Goal: Information Seeking & Learning: Learn about a topic

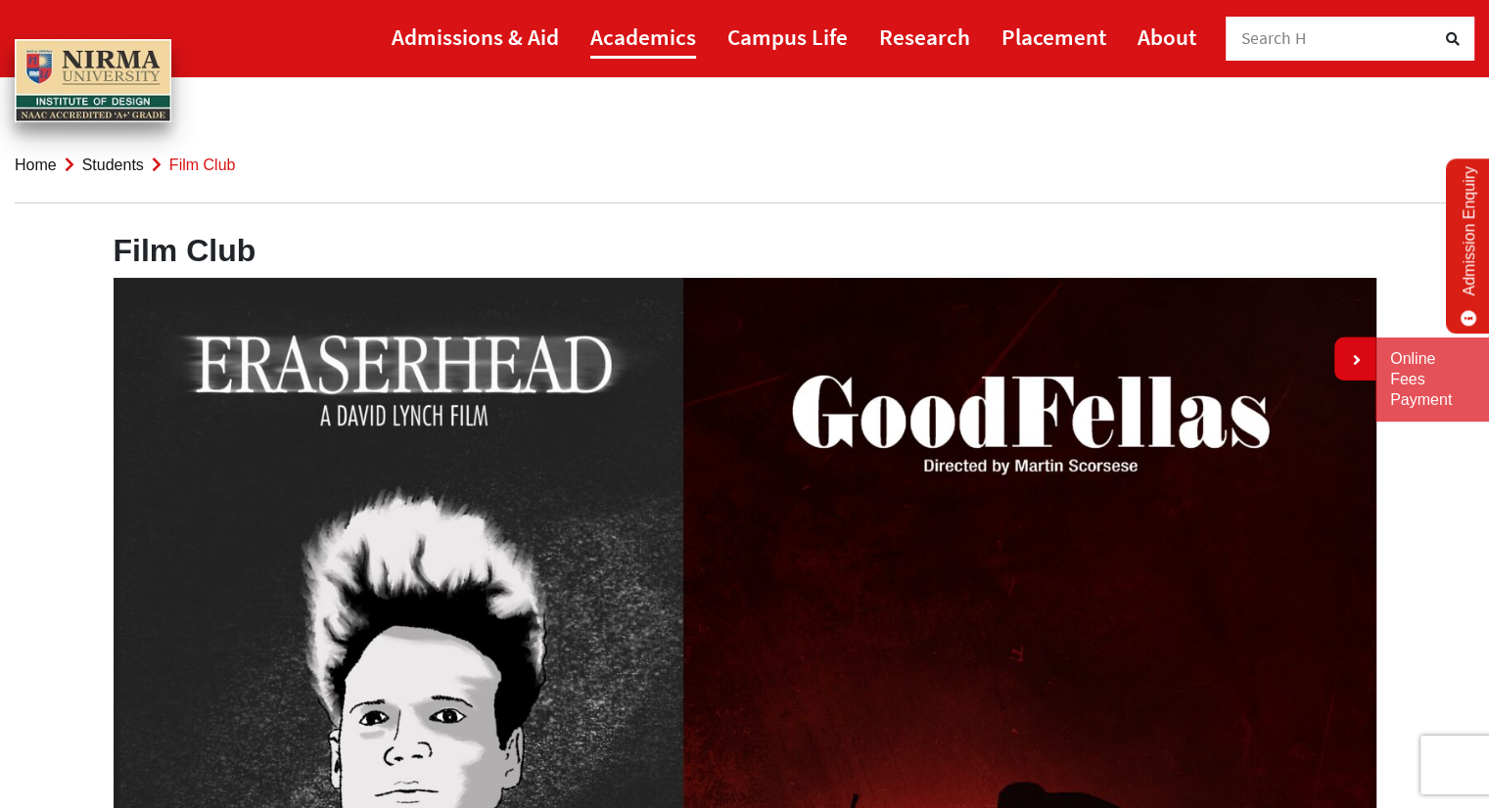
click at [638, 34] on link "Academics" at bounding box center [643, 37] width 106 height 44
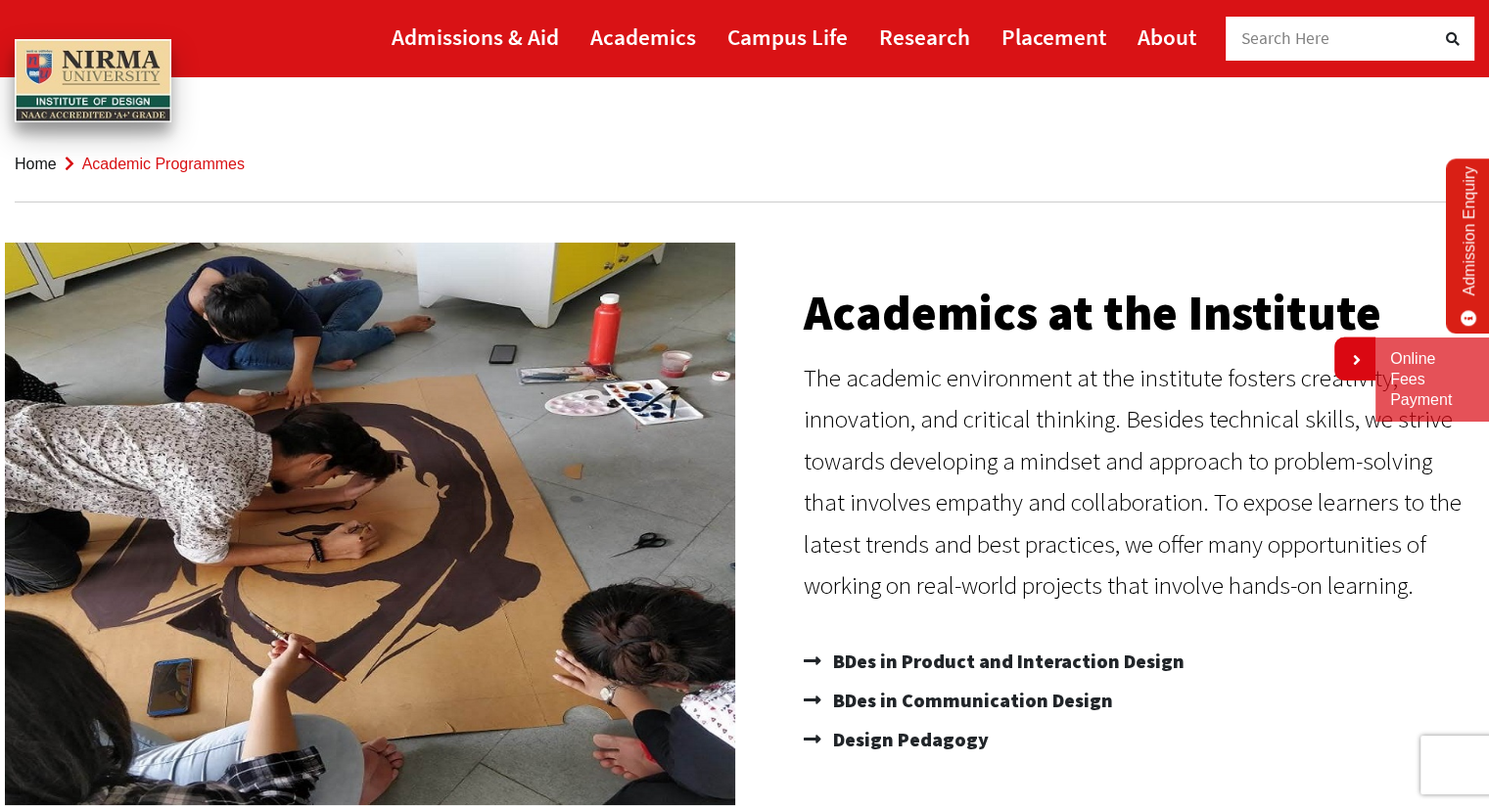
scroll to position [98, 0]
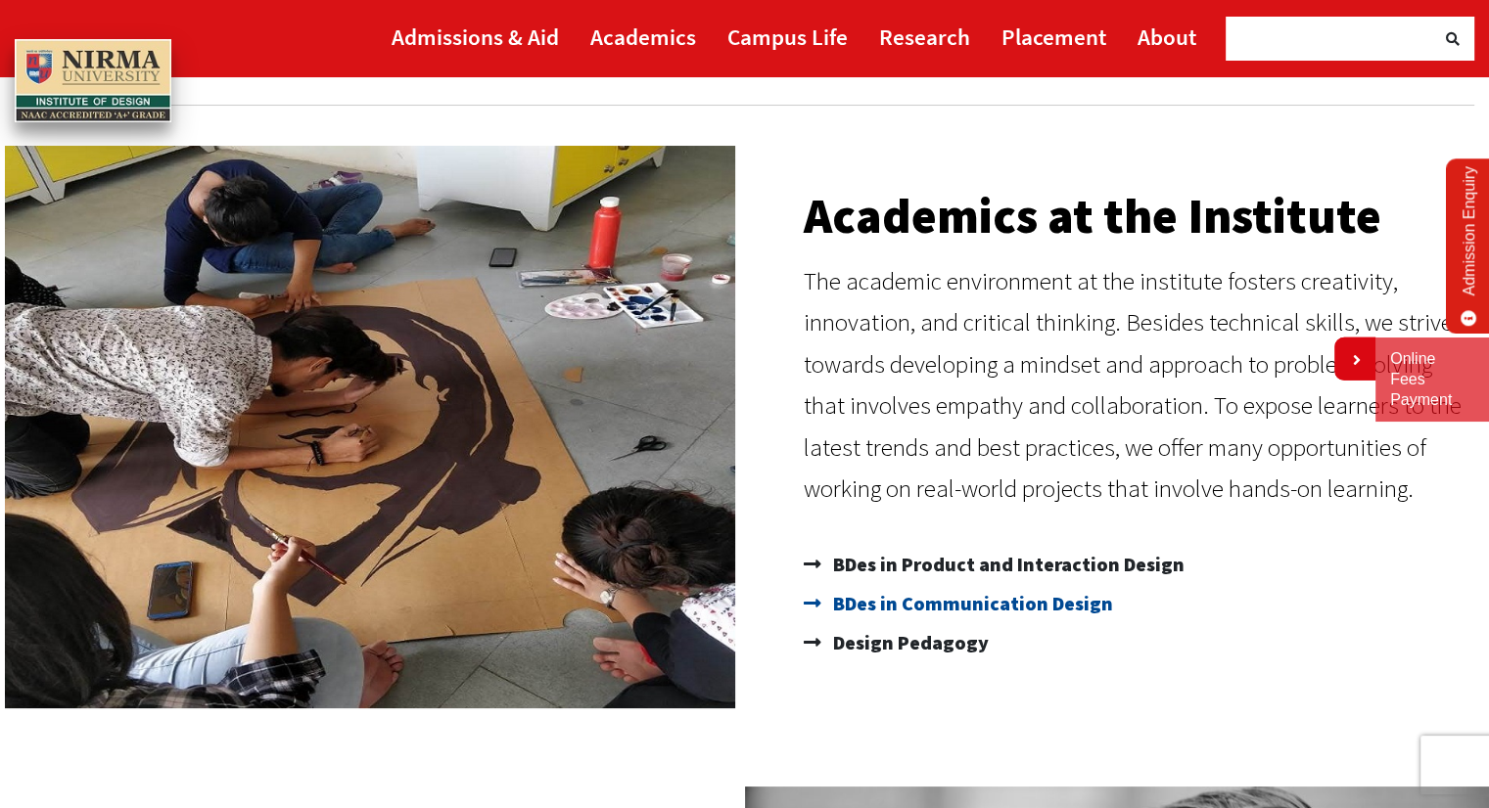
click at [904, 601] on span "BDes in Communication Design" at bounding box center [970, 603] width 285 height 39
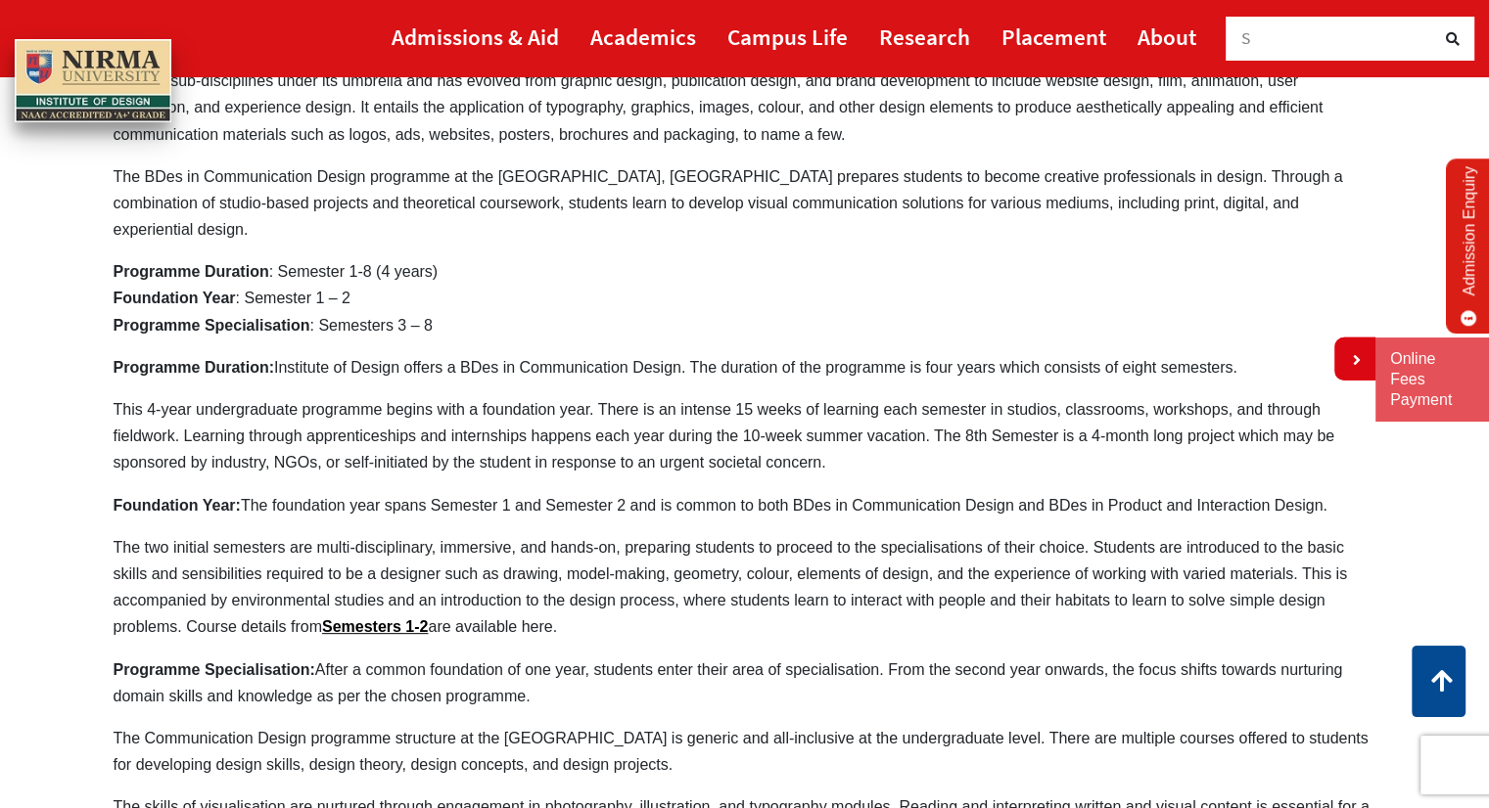
scroll to position [196, 0]
